Goal: Transaction & Acquisition: Obtain resource

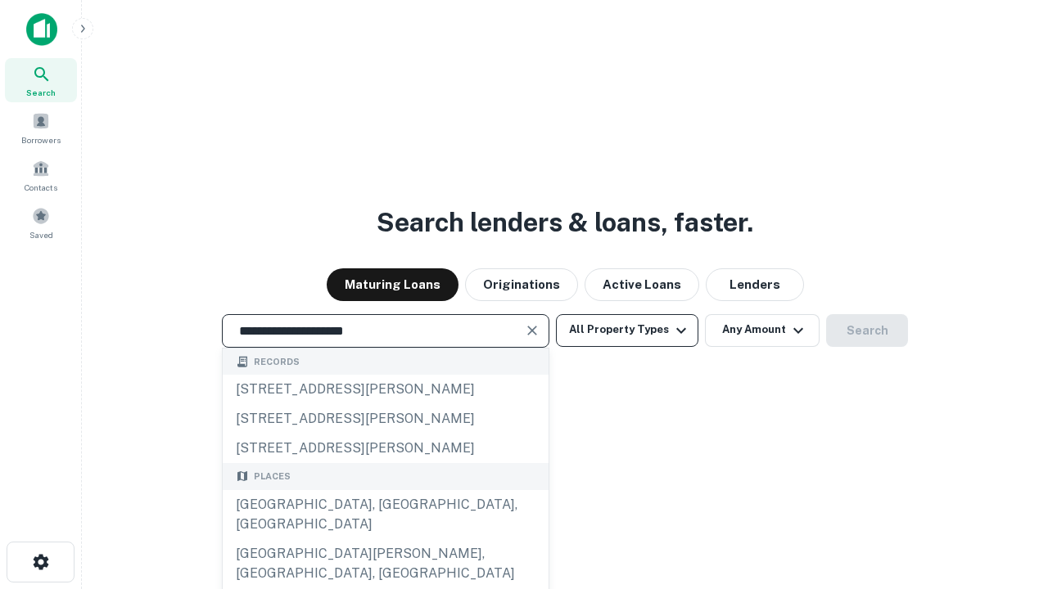
click at [385, 539] on div "[GEOGRAPHIC_DATA], [GEOGRAPHIC_DATA], [GEOGRAPHIC_DATA]" at bounding box center [386, 514] width 326 height 49
click at [627, 330] on button "All Property Types" at bounding box center [627, 330] width 142 height 33
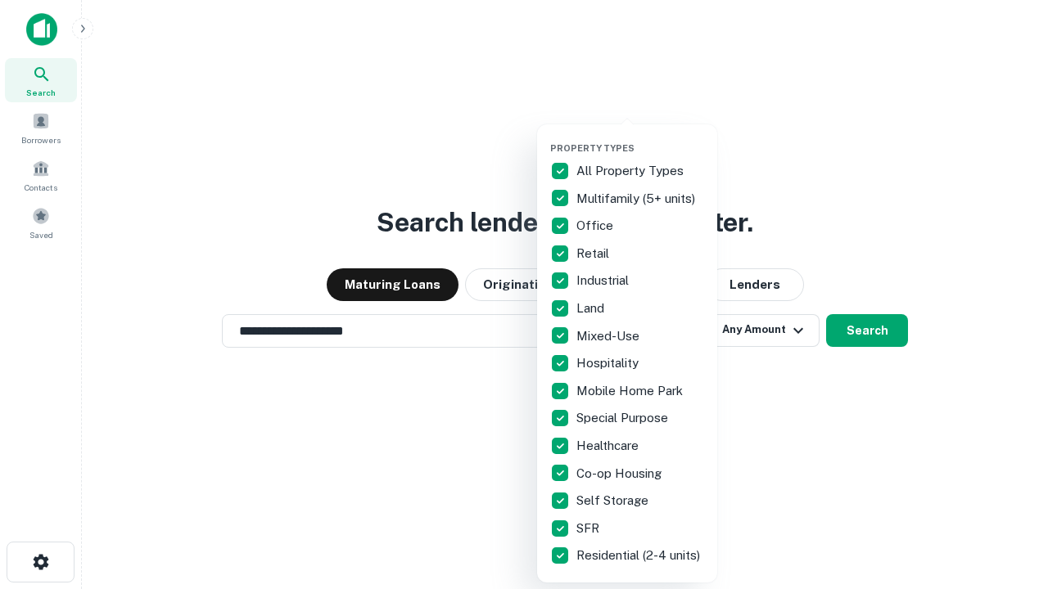
type input "**********"
click at [640, 138] on button "button" at bounding box center [640, 138] width 180 height 1
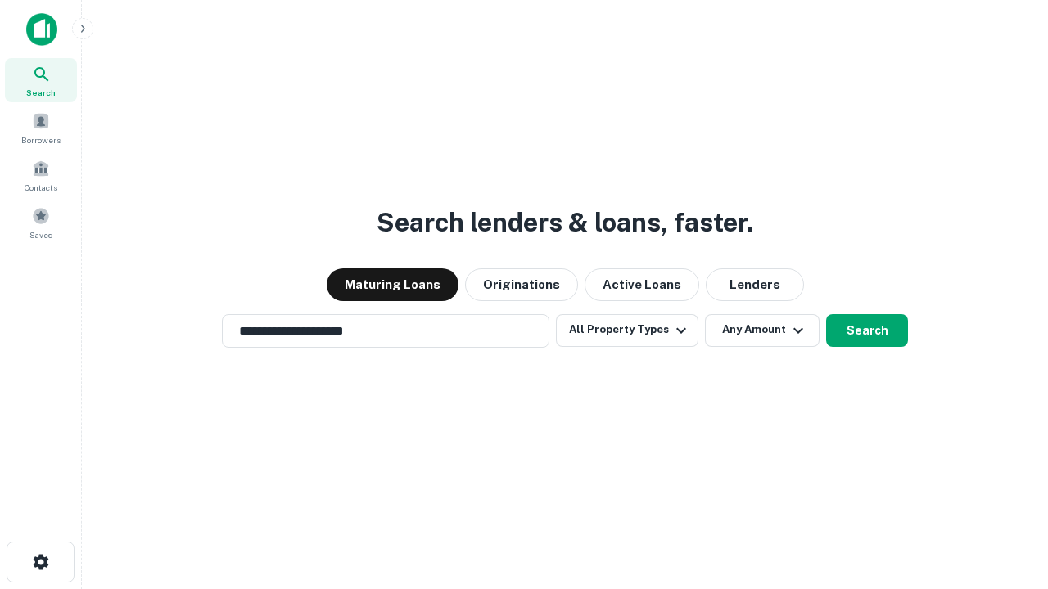
scroll to position [25, 0]
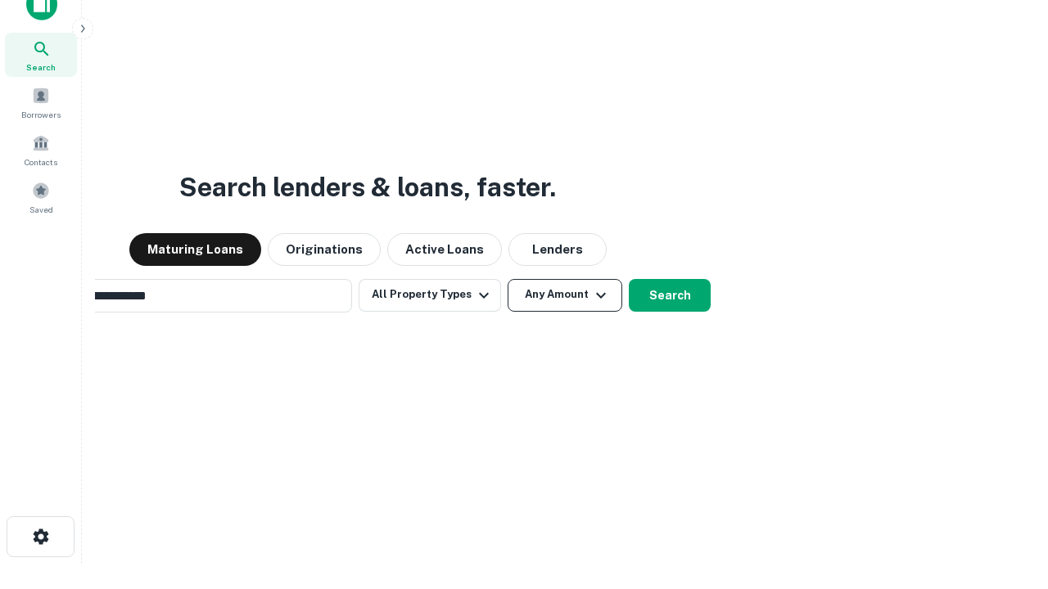
click at [508, 279] on button "Any Amount" at bounding box center [565, 295] width 115 height 33
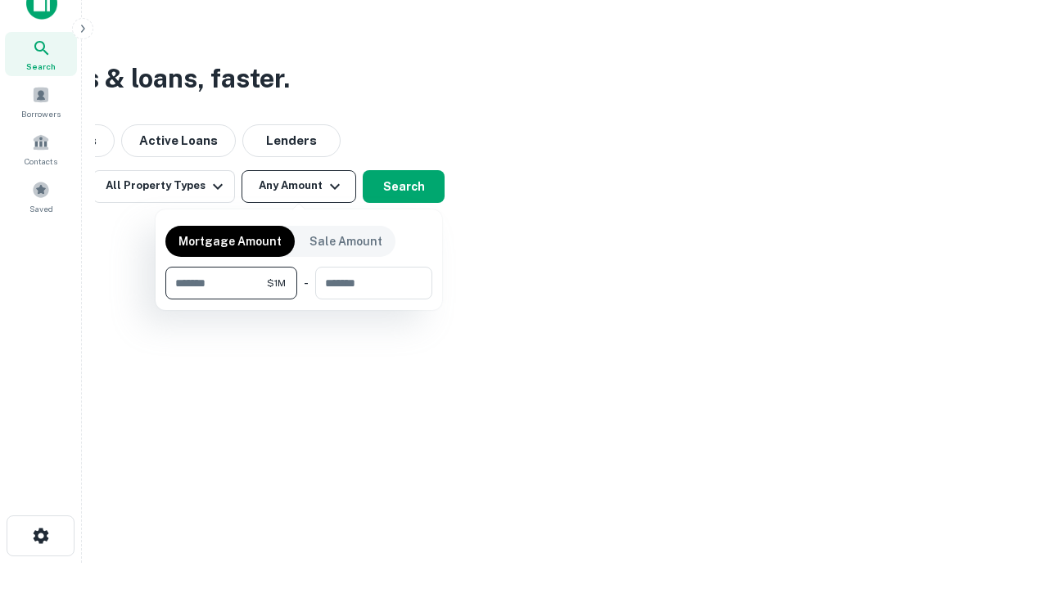
type input "*******"
click at [299, 300] on button "button" at bounding box center [298, 300] width 267 height 1
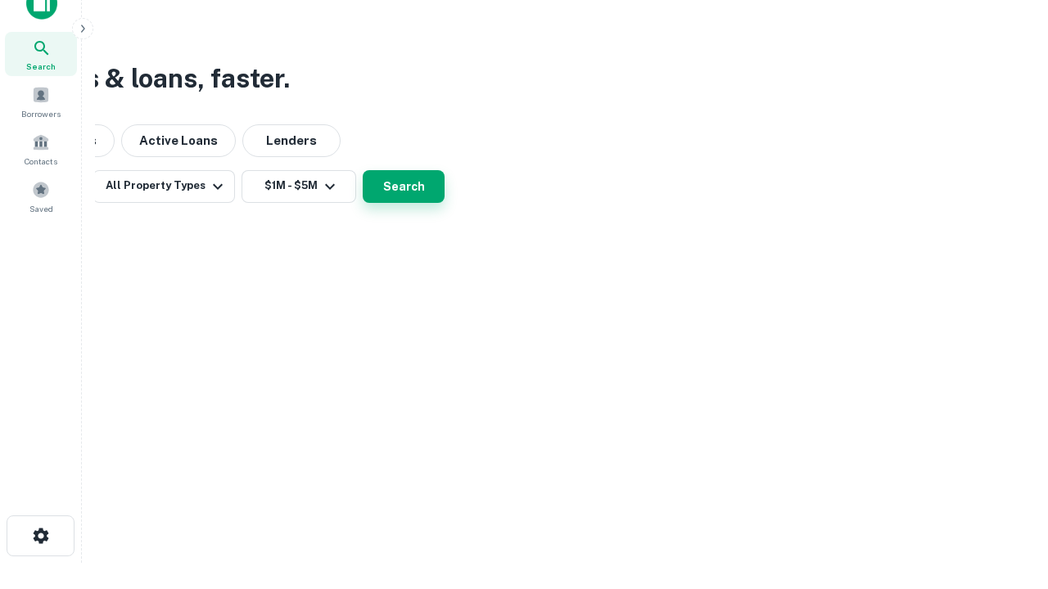
click at [445, 203] on button "Search" at bounding box center [404, 186] width 82 height 33
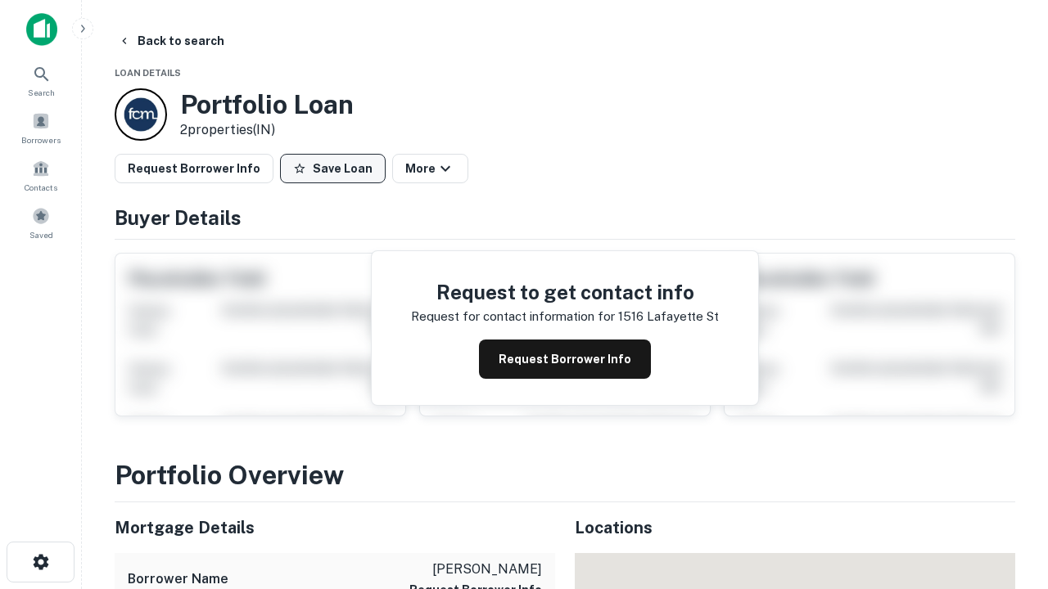
click at [332, 169] on button "Save Loan" at bounding box center [333, 168] width 106 height 29
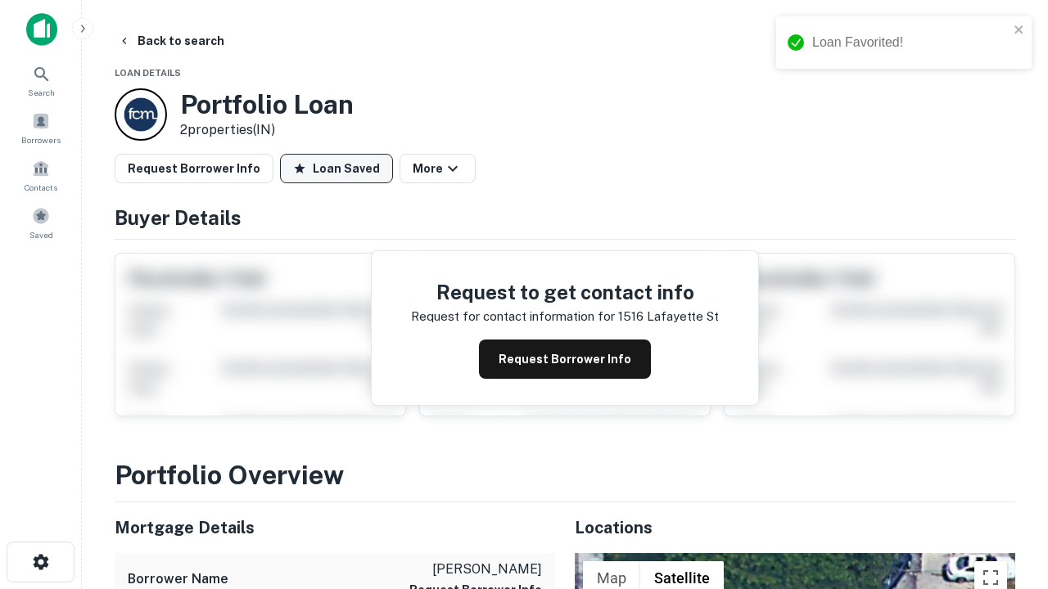
click at [336, 169] on button "Loan Saved" at bounding box center [336, 168] width 113 height 29
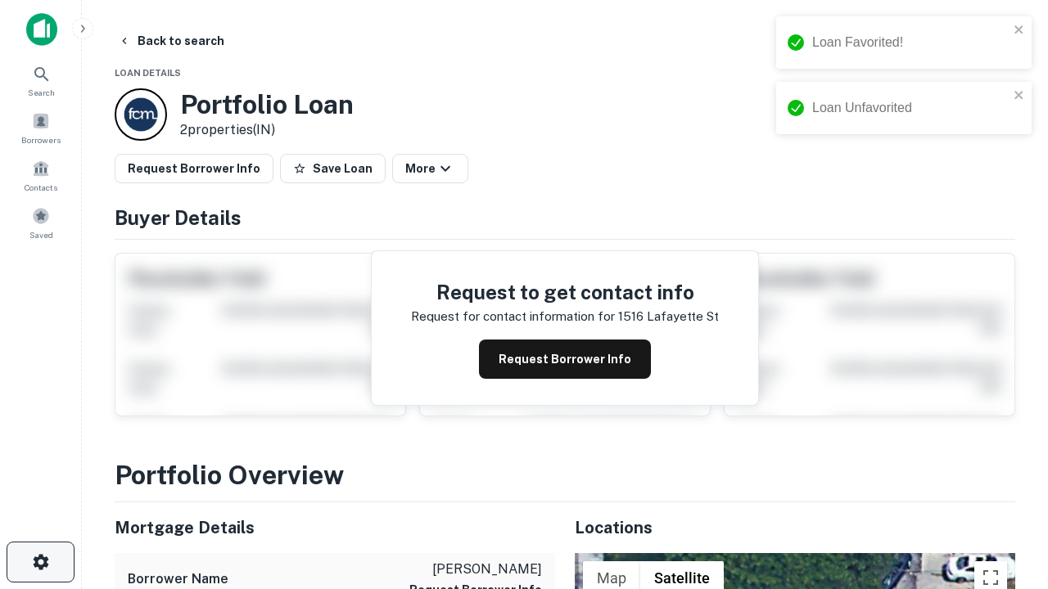
click at [40, 562] on icon "button" at bounding box center [41, 563] width 20 height 20
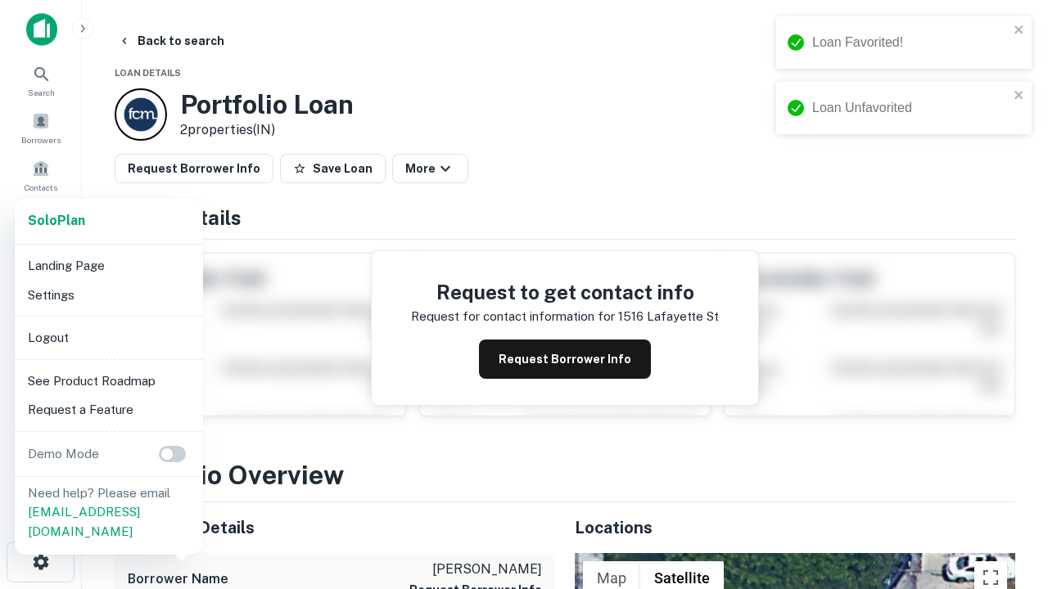
click at [108, 337] on li "Logout" at bounding box center [108, 337] width 175 height 29
